Goal: Task Accomplishment & Management: Manage account settings

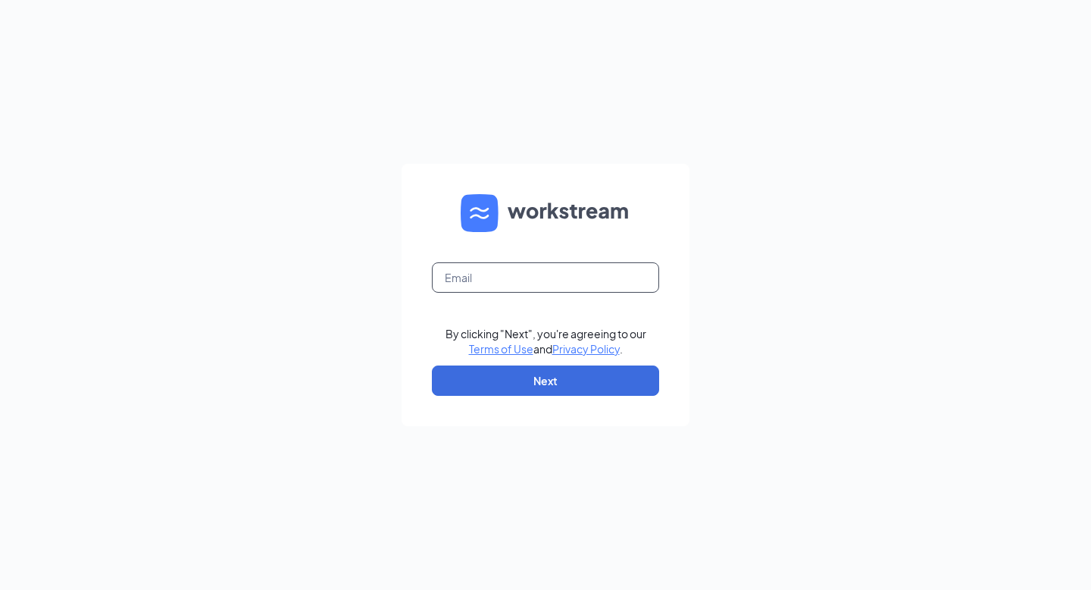
click at [512, 275] on input "text" at bounding box center [545, 277] width 227 height 30
type input "[EMAIL_ADDRESS][DEMOGRAPHIC_DATA][DOMAIN_NAME]"
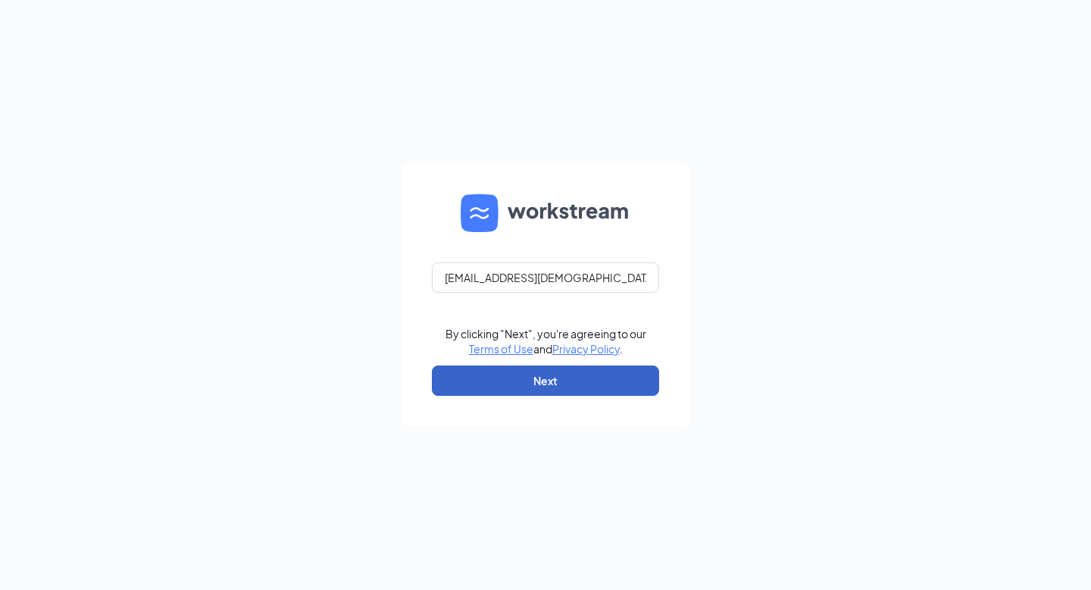
click at [554, 375] on button "Next" at bounding box center [545, 380] width 227 height 30
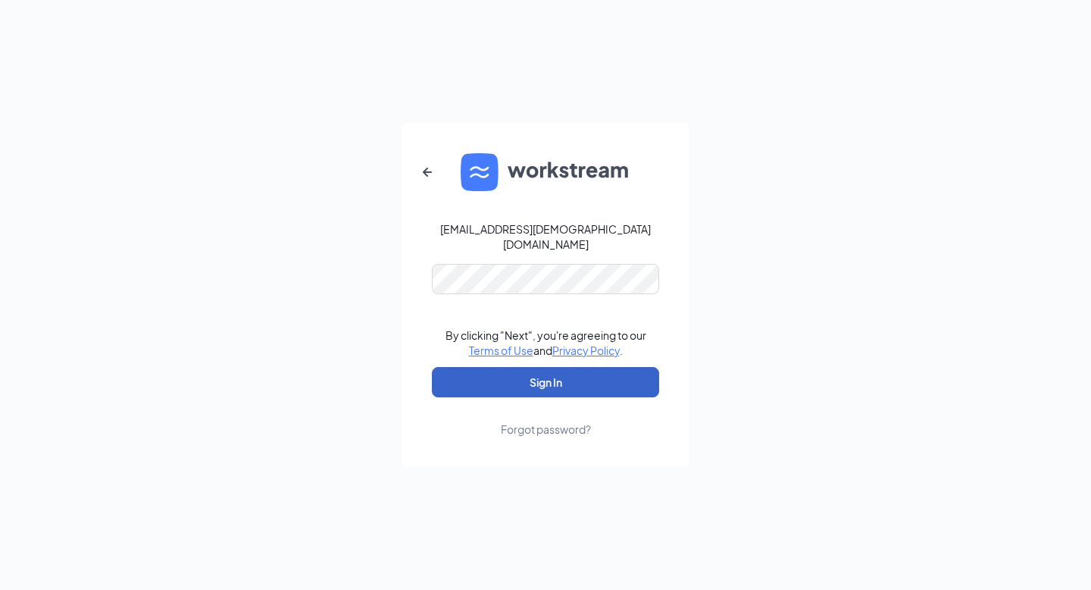
click at [539, 375] on button "Sign In" at bounding box center [545, 382] width 227 height 30
